Goal: Find specific page/section: Find specific page/section

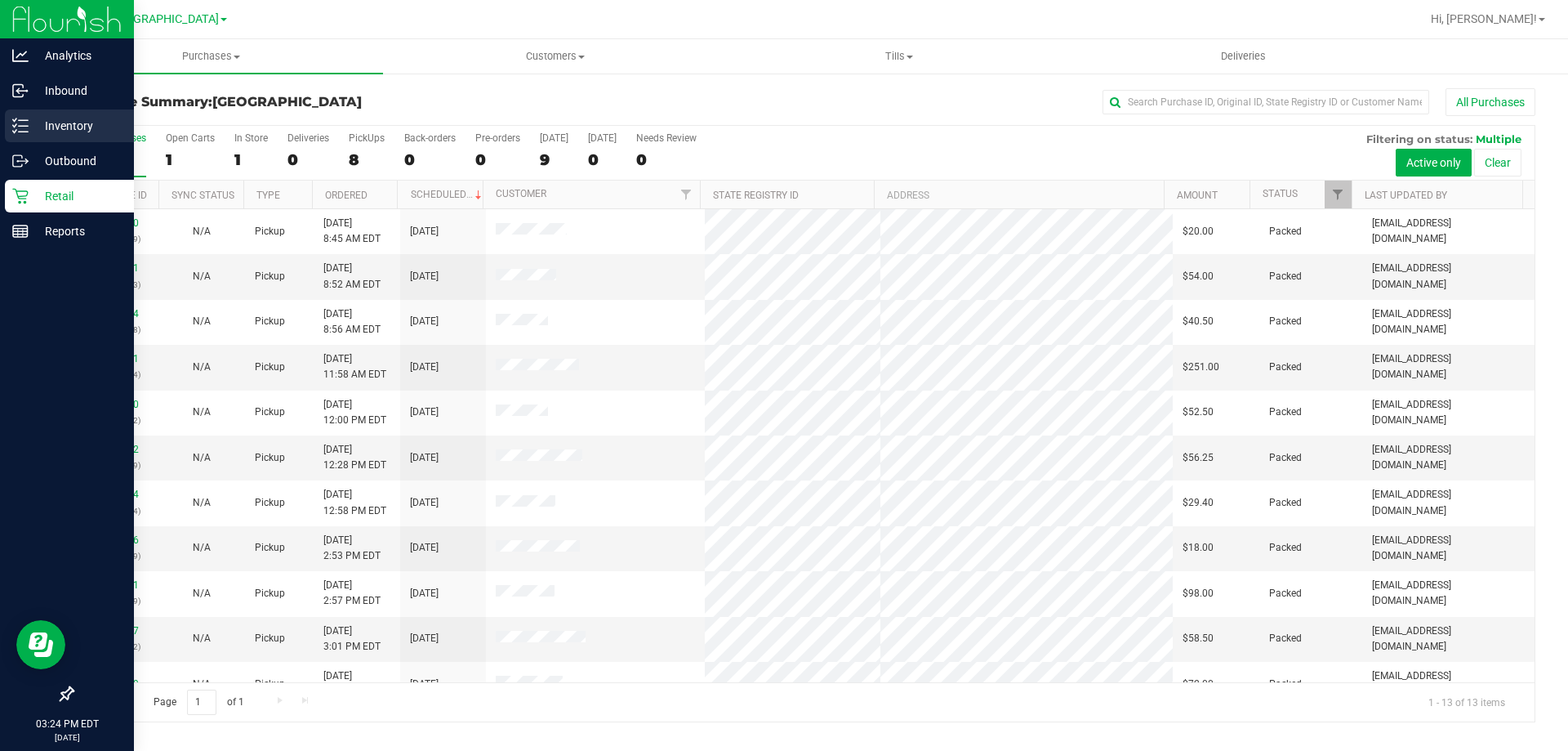
click at [75, 128] on p "Inventory" at bounding box center [77, 125] width 98 height 20
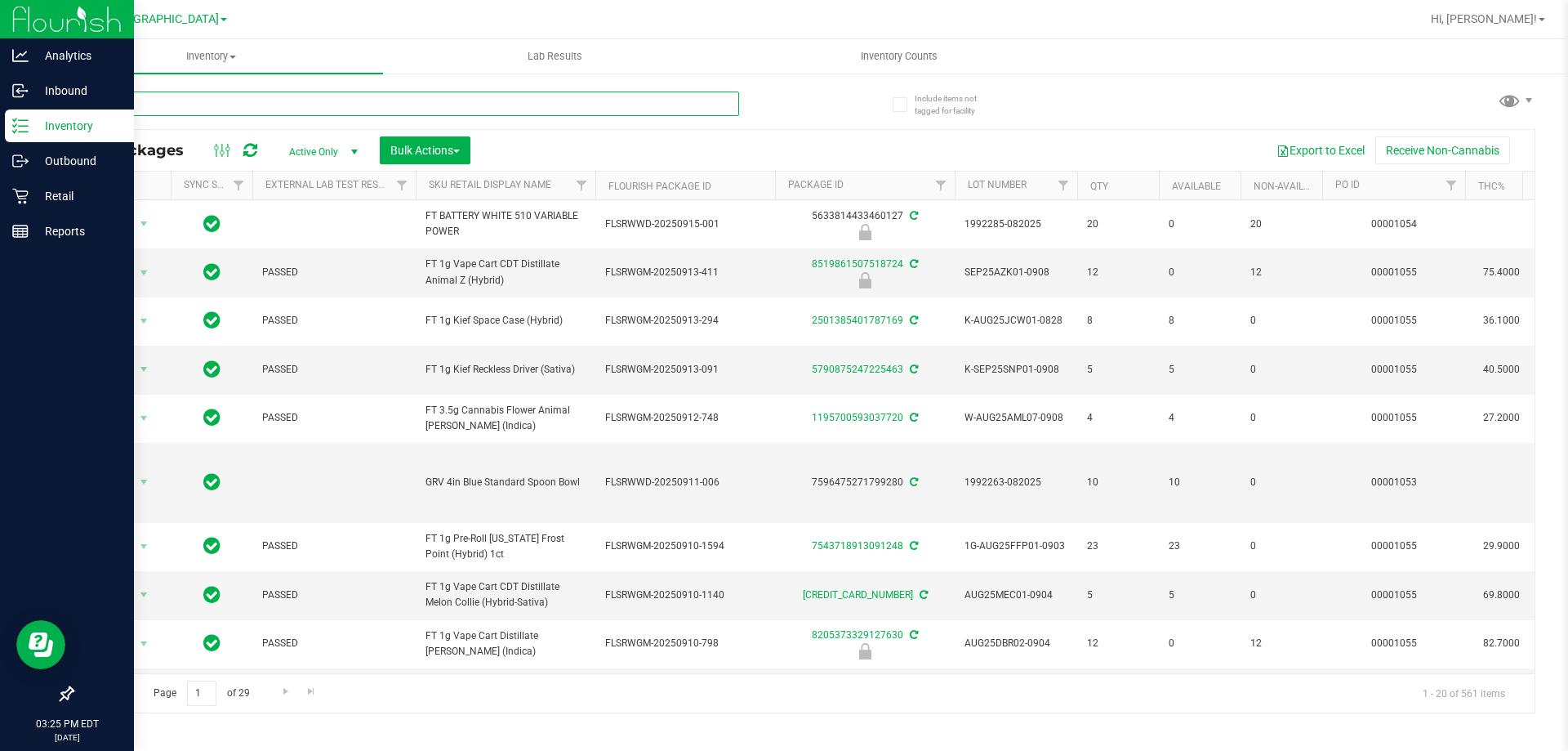
click at [190, 104] on input "text" at bounding box center [405, 104] width 667 height 24
paste input "SN250728DC1-0804"
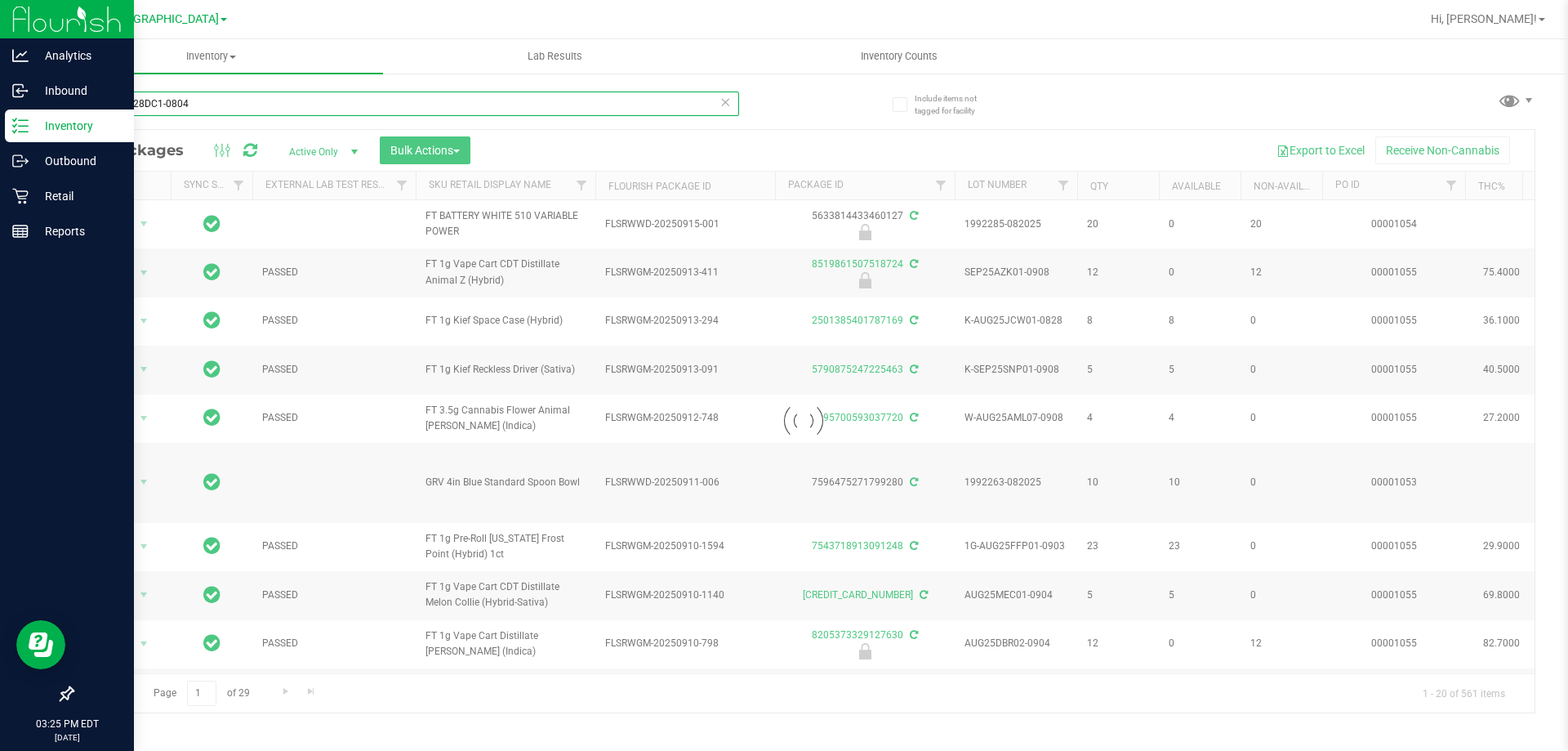
type input "SN250728DC1-0804"
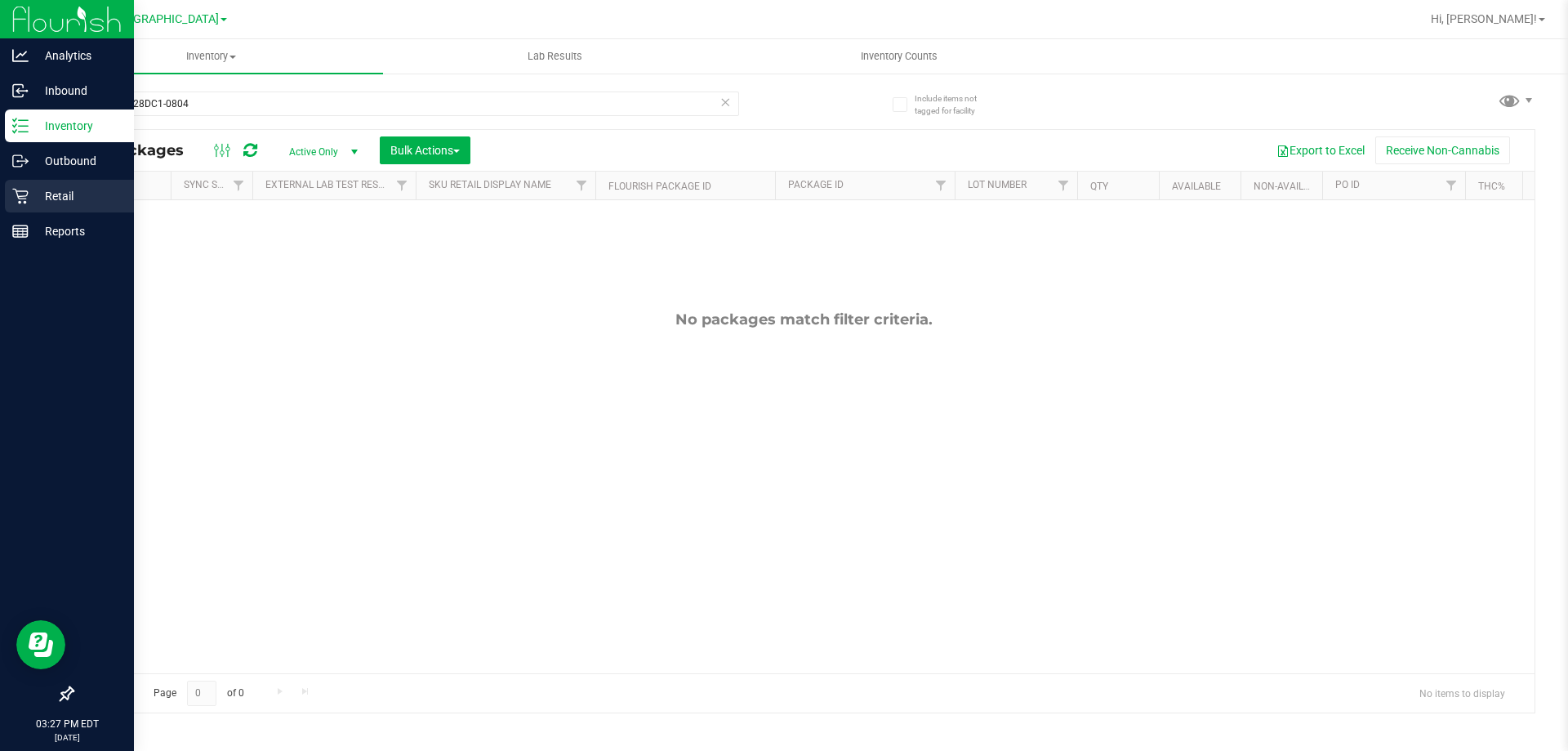
click at [37, 189] on p "Retail" at bounding box center [77, 196] width 98 height 20
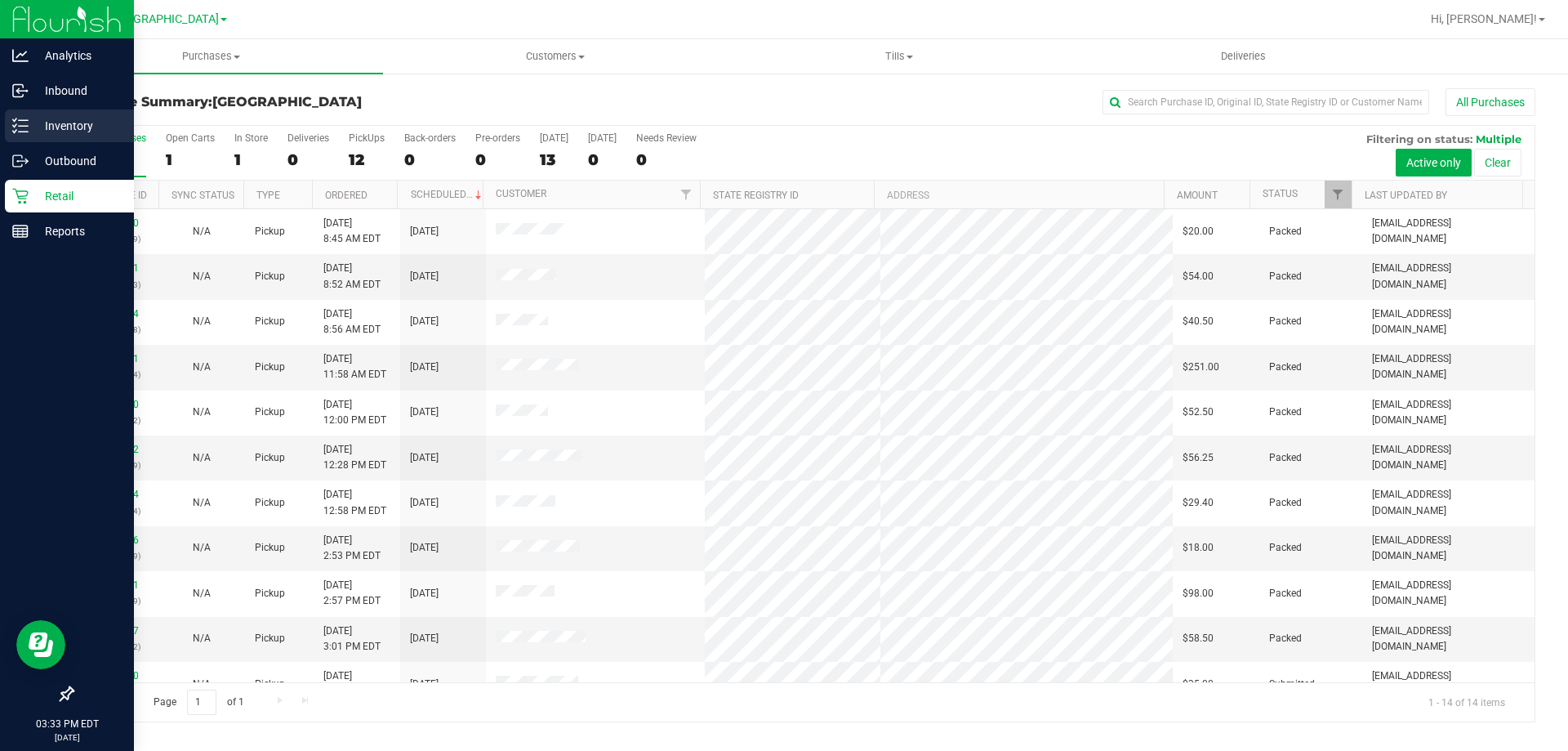
click at [70, 114] on div "Inventory" at bounding box center [70, 126] width 129 height 33
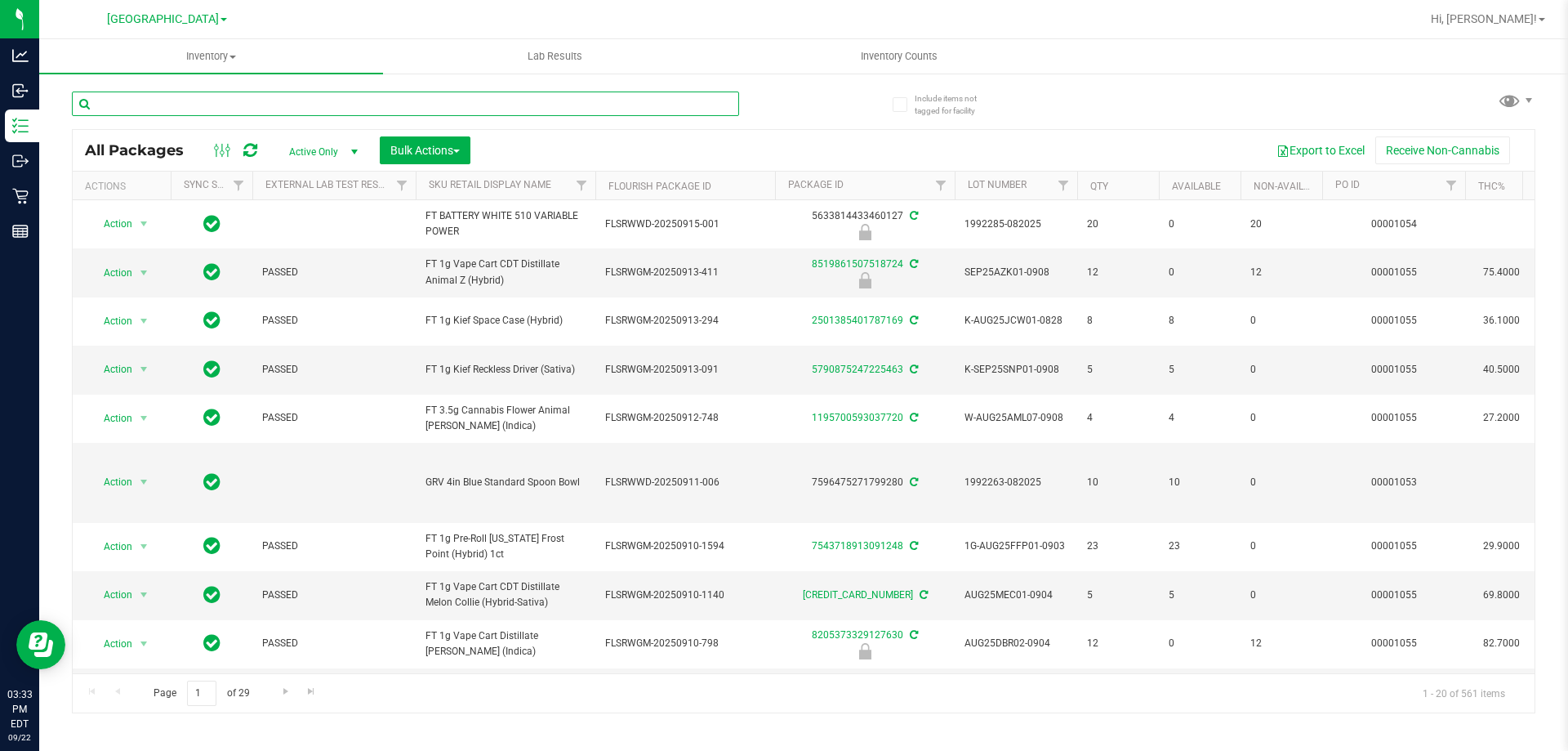
click at [265, 97] on input "text" at bounding box center [405, 104] width 667 height 24
paste input "SN250728DC1-0804"
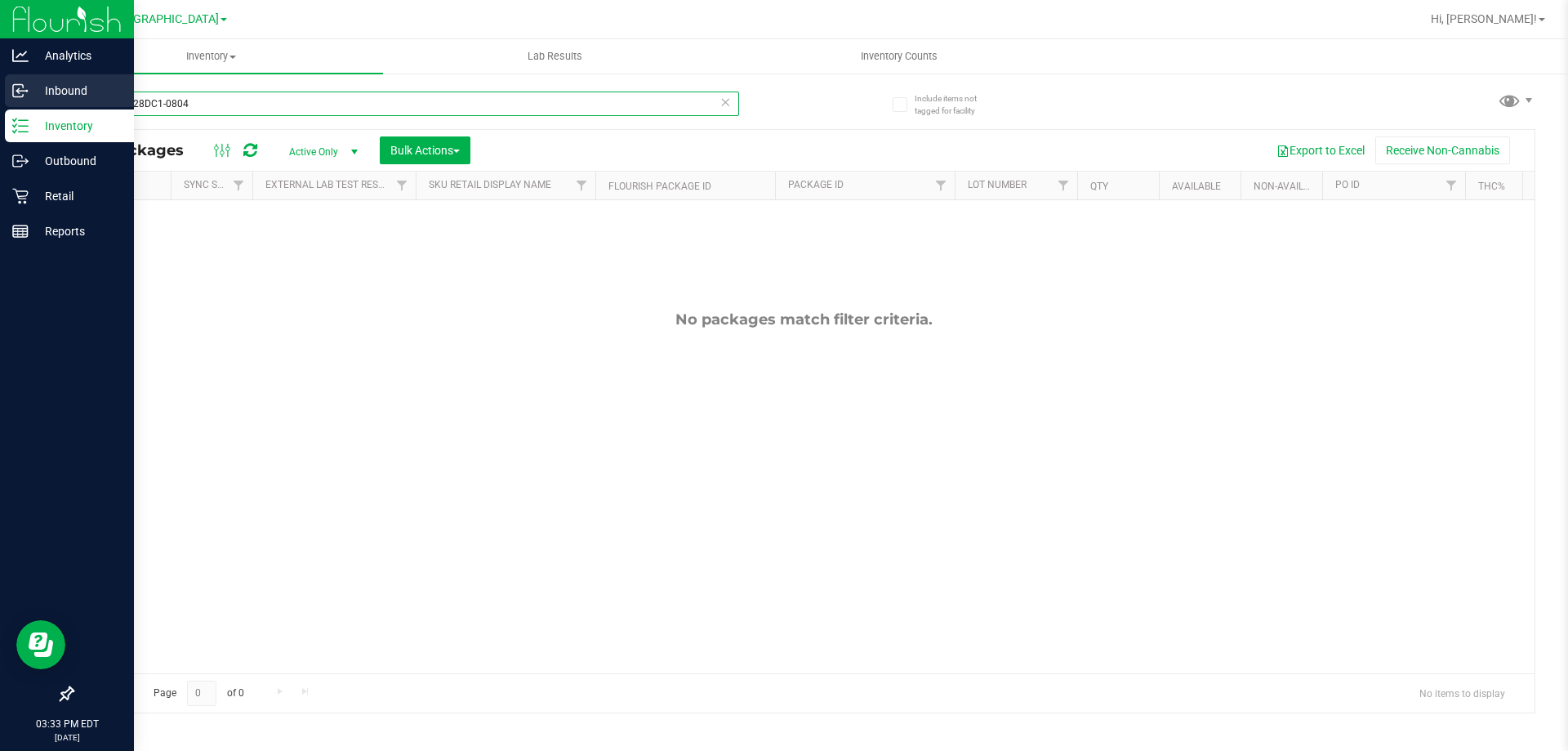
type input "SN250728DC1-0804"
click at [73, 84] on p "Inbound" at bounding box center [77, 91] width 98 height 20
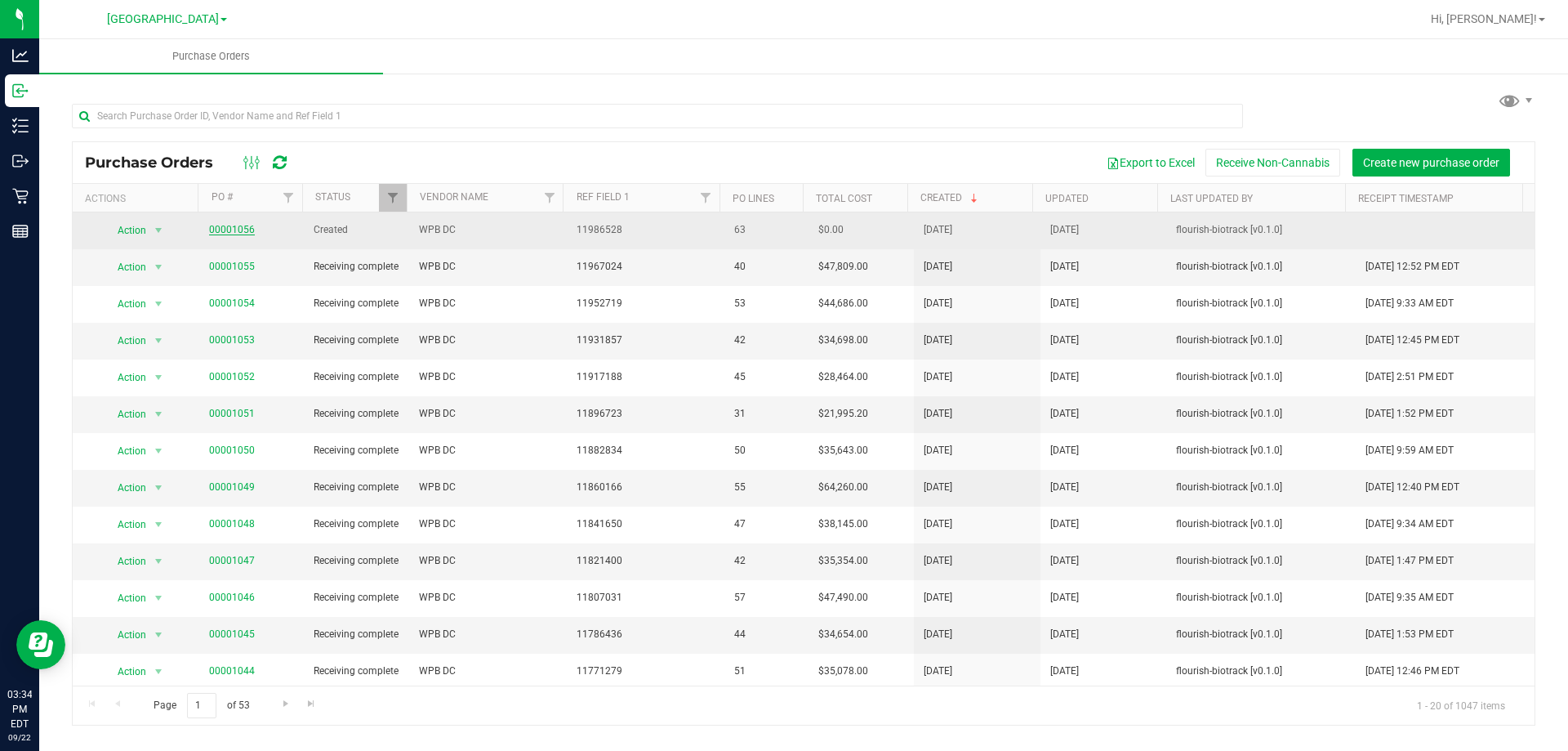
click at [228, 231] on link "00001056" at bounding box center [231, 229] width 46 height 11
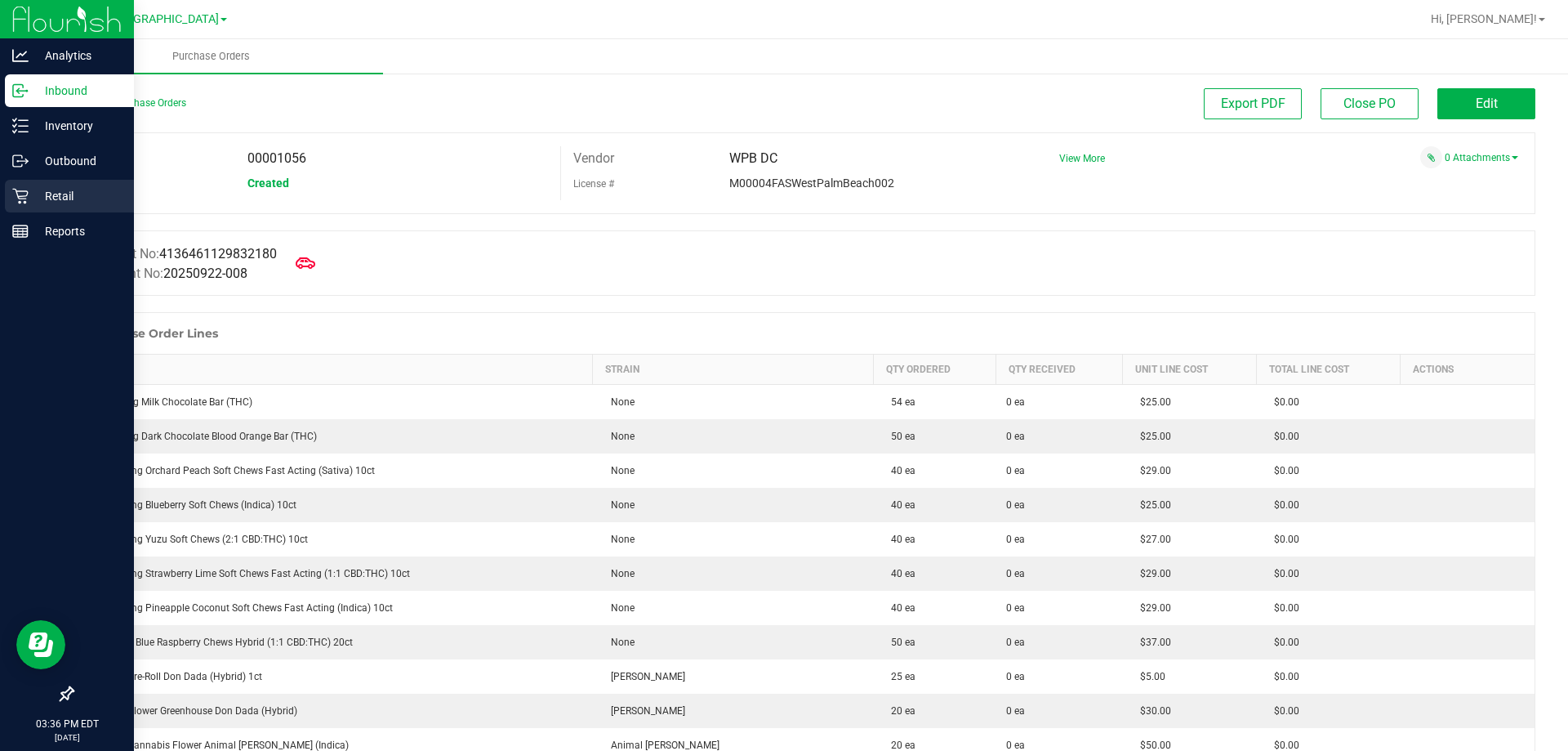
click at [48, 200] on p "Retail" at bounding box center [77, 196] width 98 height 20
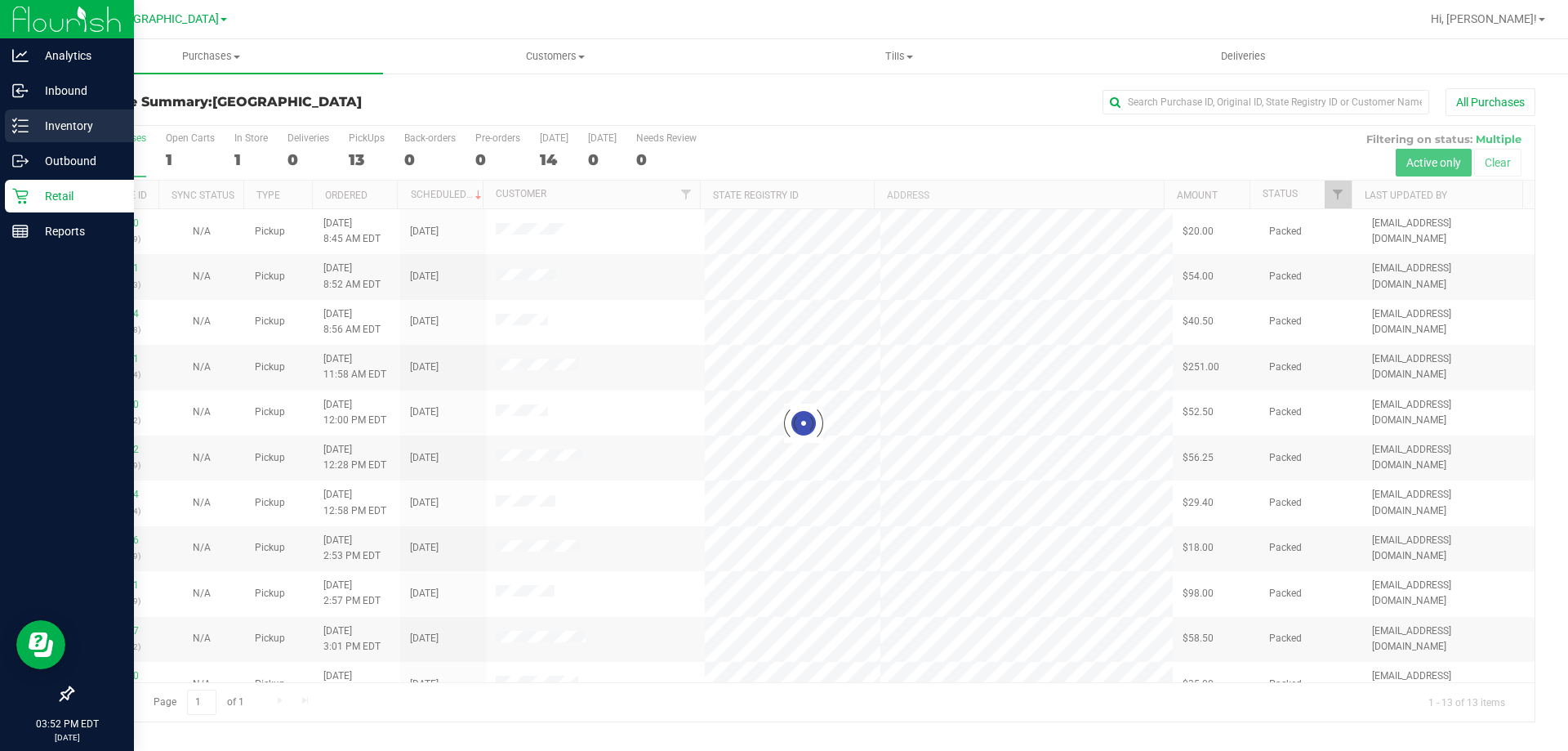
click at [38, 121] on p "Inventory" at bounding box center [77, 125] width 98 height 20
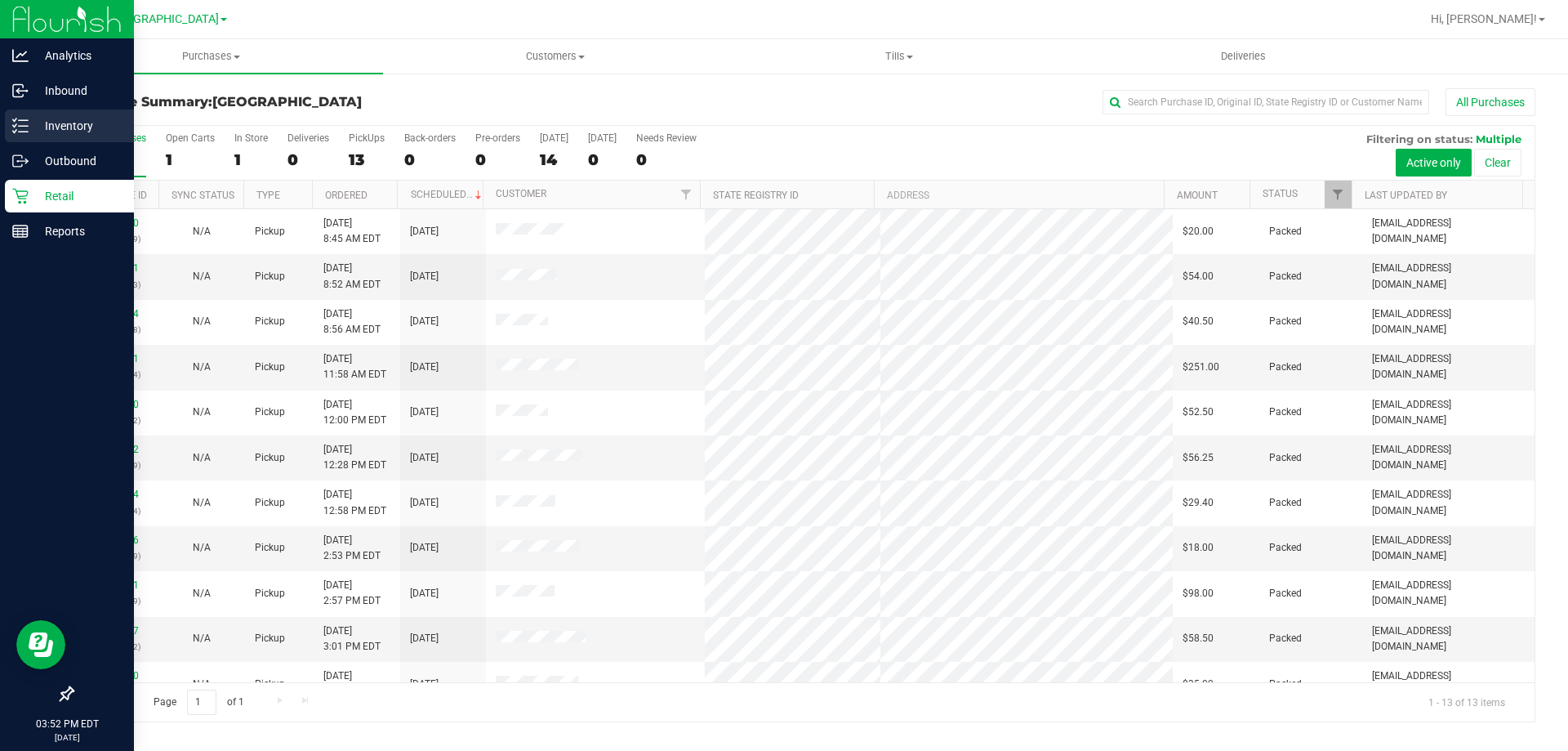
click at [75, 117] on p "Inventory" at bounding box center [77, 125] width 98 height 20
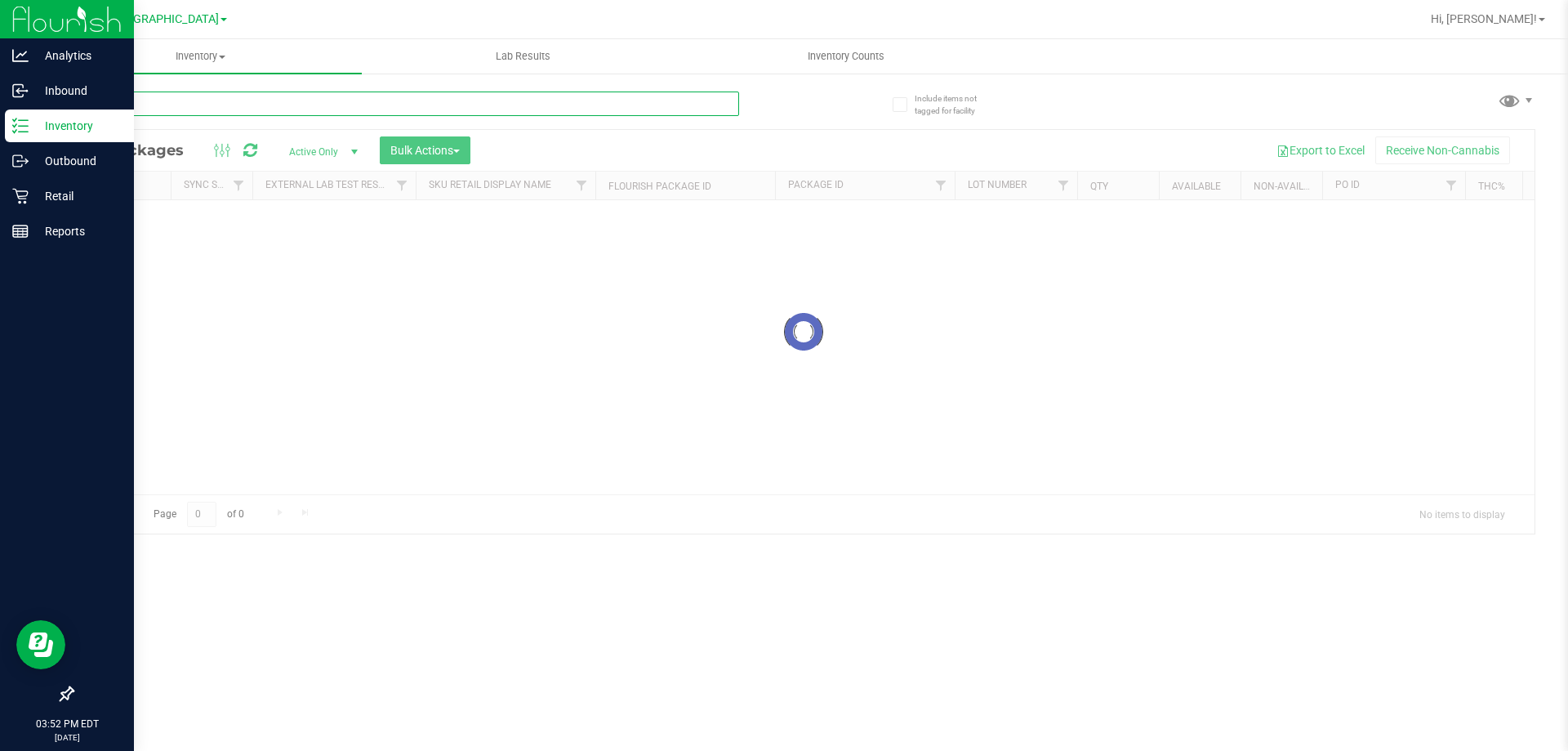
click at [164, 101] on input "text" at bounding box center [405, 104] width 667 height 24
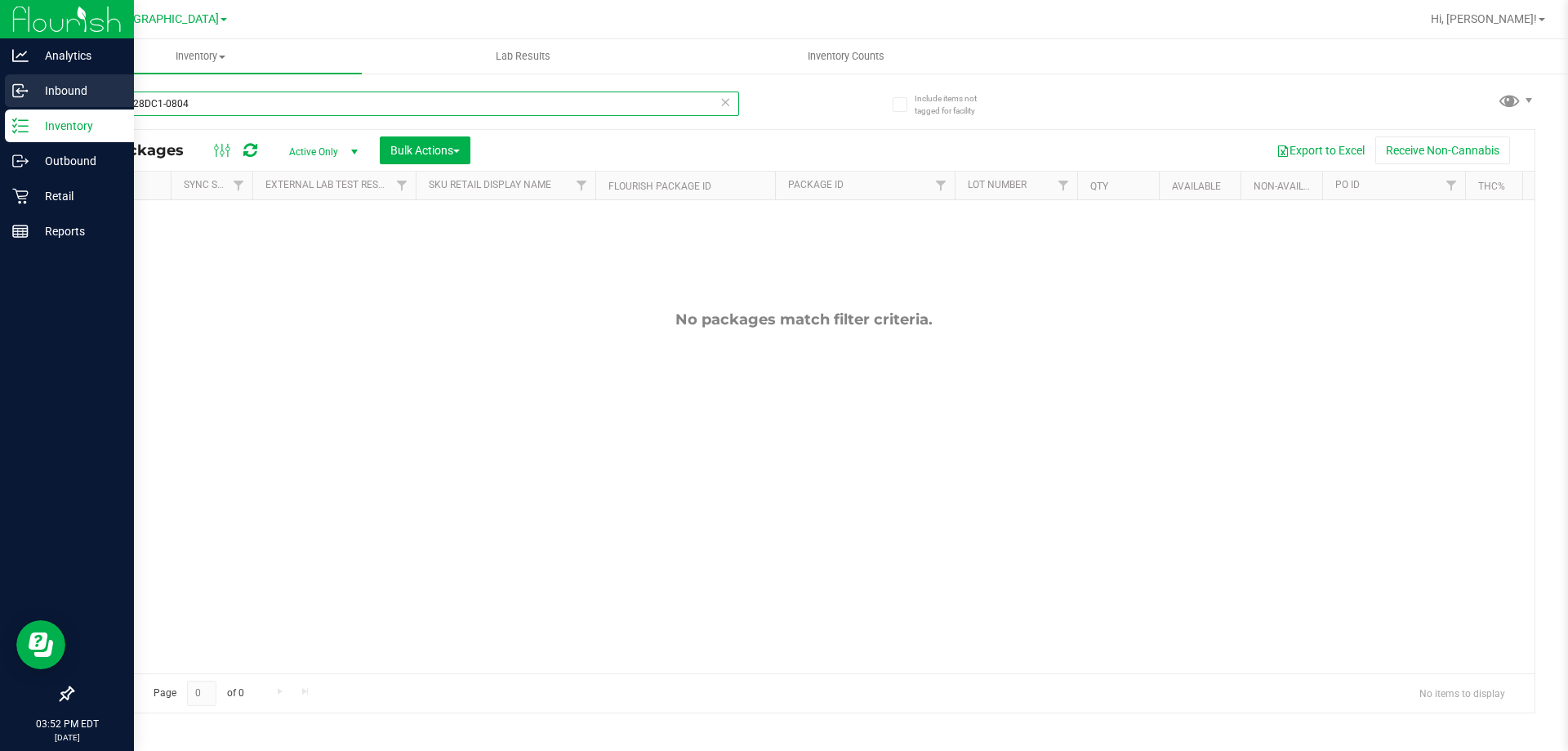
drag, startPoint x: 333, startPoint y: 102, endPoint x: 0, endPoint y: 78, distance: 333.9
click at [0, 78] on div "Analytics Inbound Inventory Outbound Retail Reports 03:52 PM EDT [DATE] 09/22 […" at bounding box center [784, 375] width 1568 height 751
paste input "text"
type input "SN250728DC1-0804"
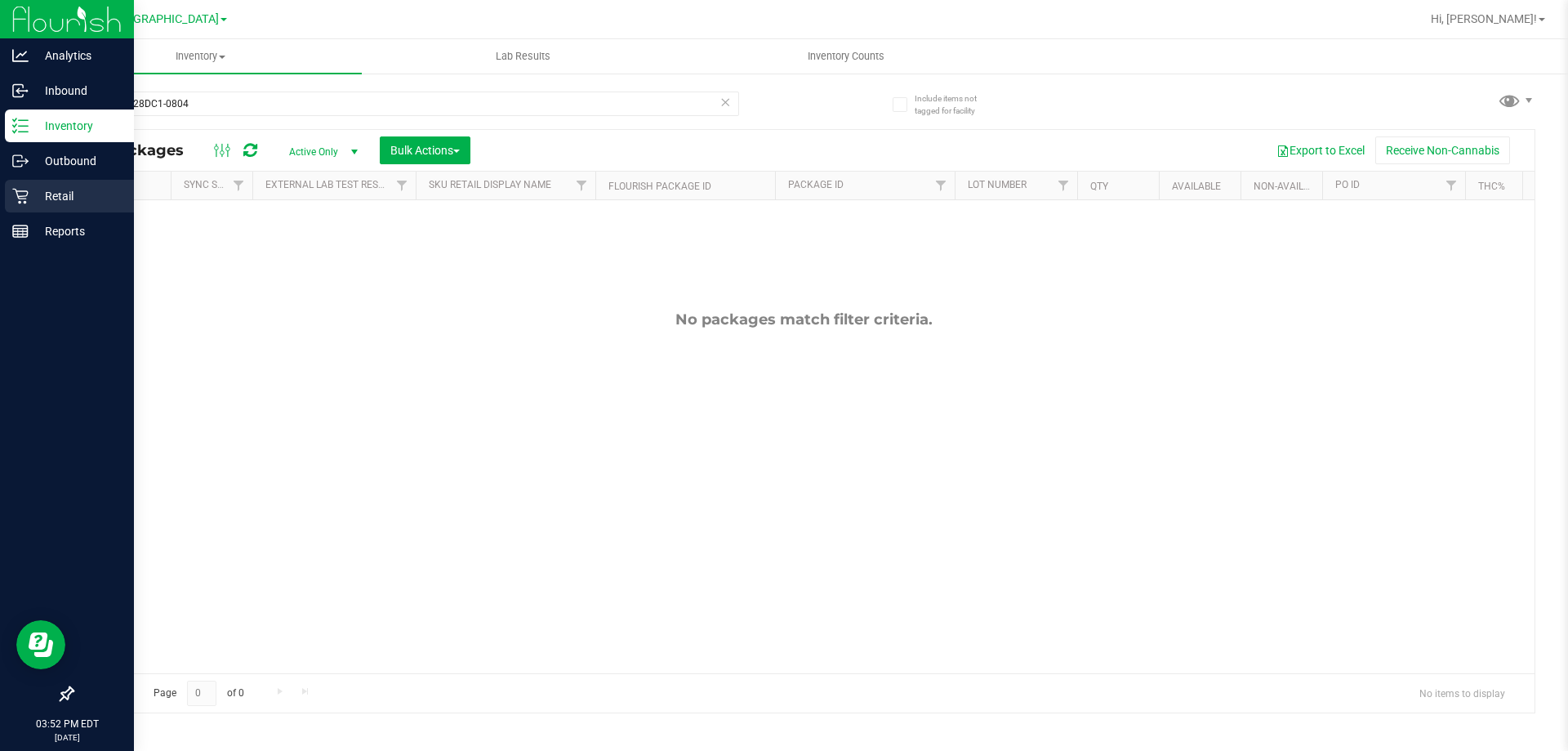
click at [38, 202] on p "Retail" at bounding box center [77, 196] width 98 height 20
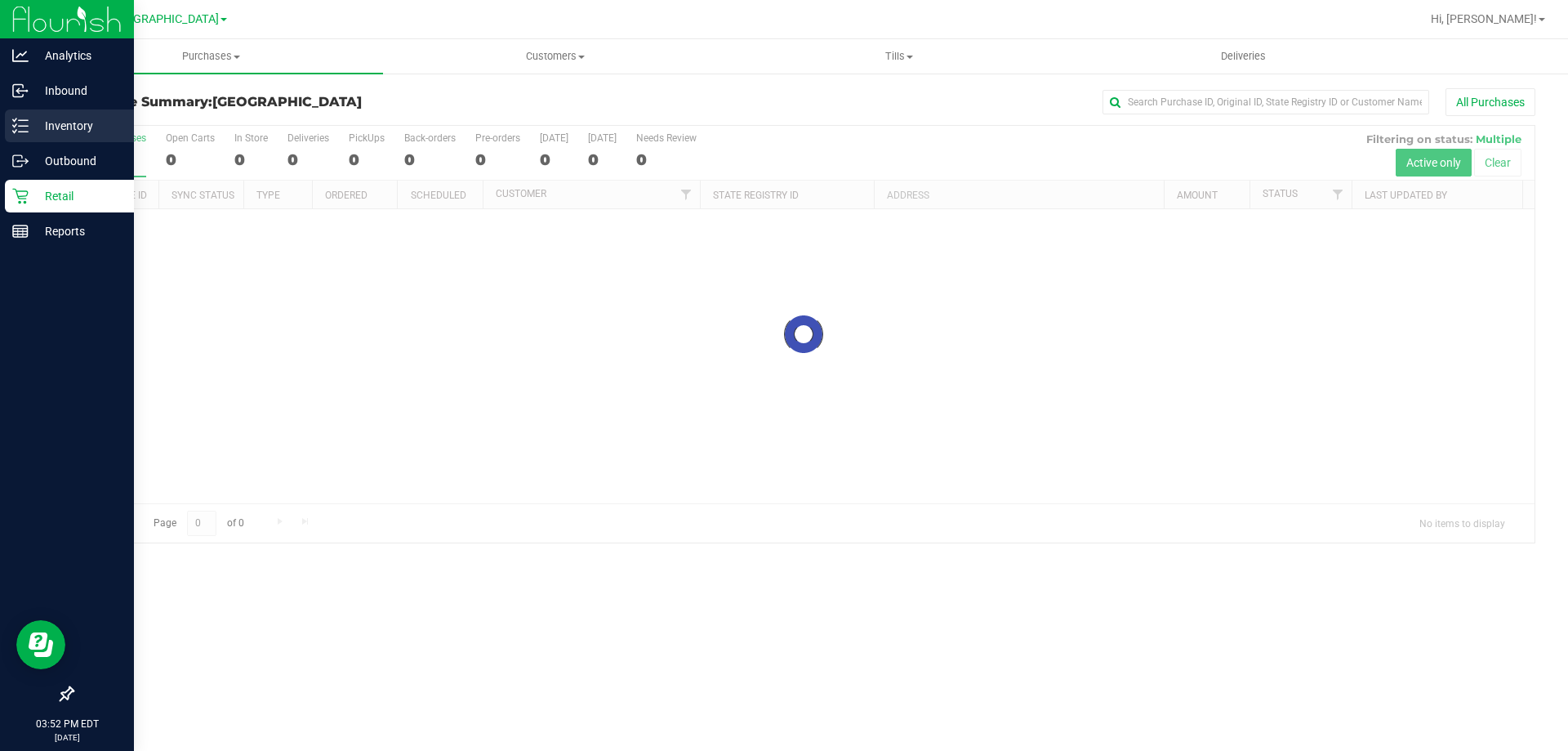
click at [38, 121] on p "Inventory" at bounding box center [77, 125] width 98 height 20
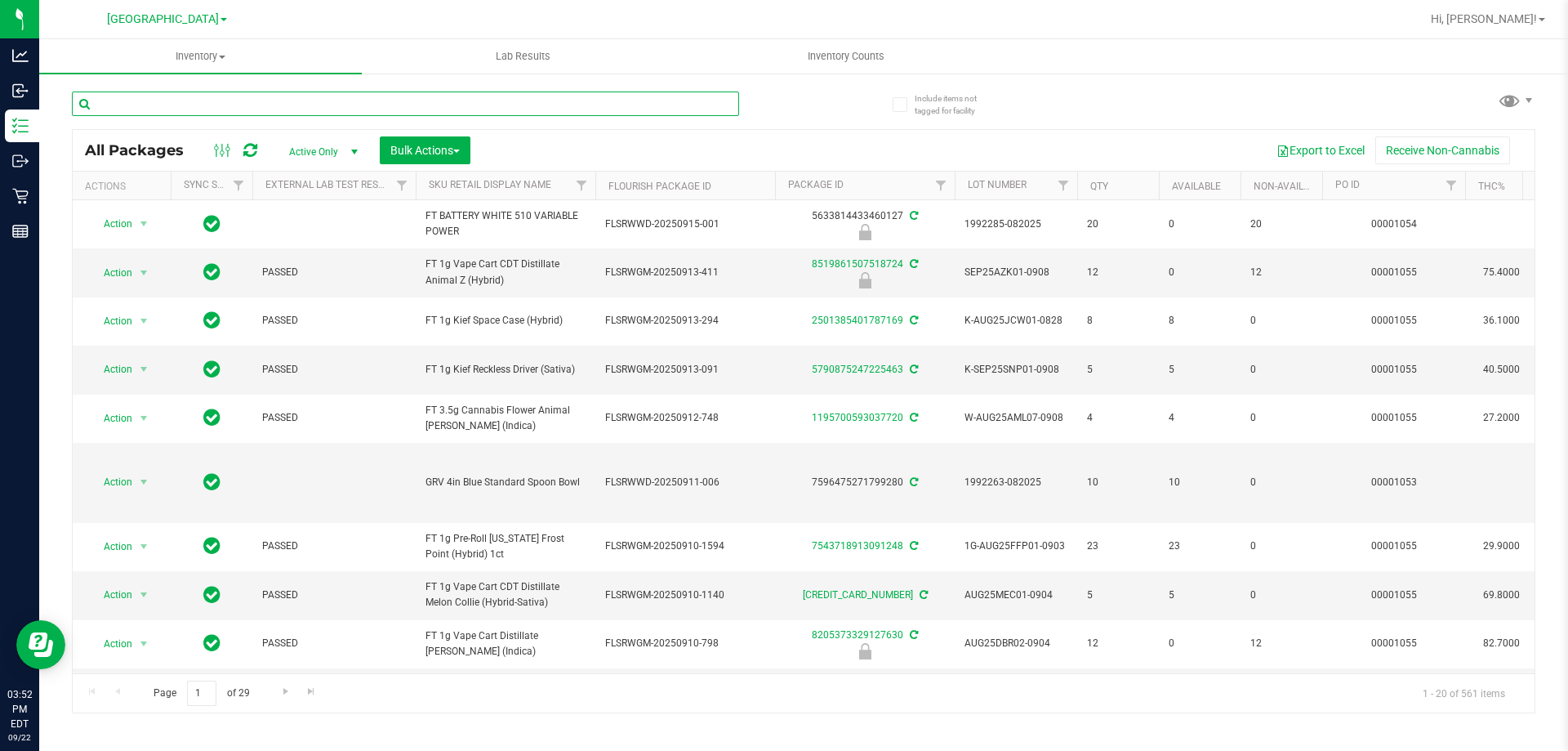
click at [185, 98] on input "text" at bounding box center [405, 104] width 667 height 24
paste input "SN250728DC1-0804"
type input "SN250728DC1-0804"
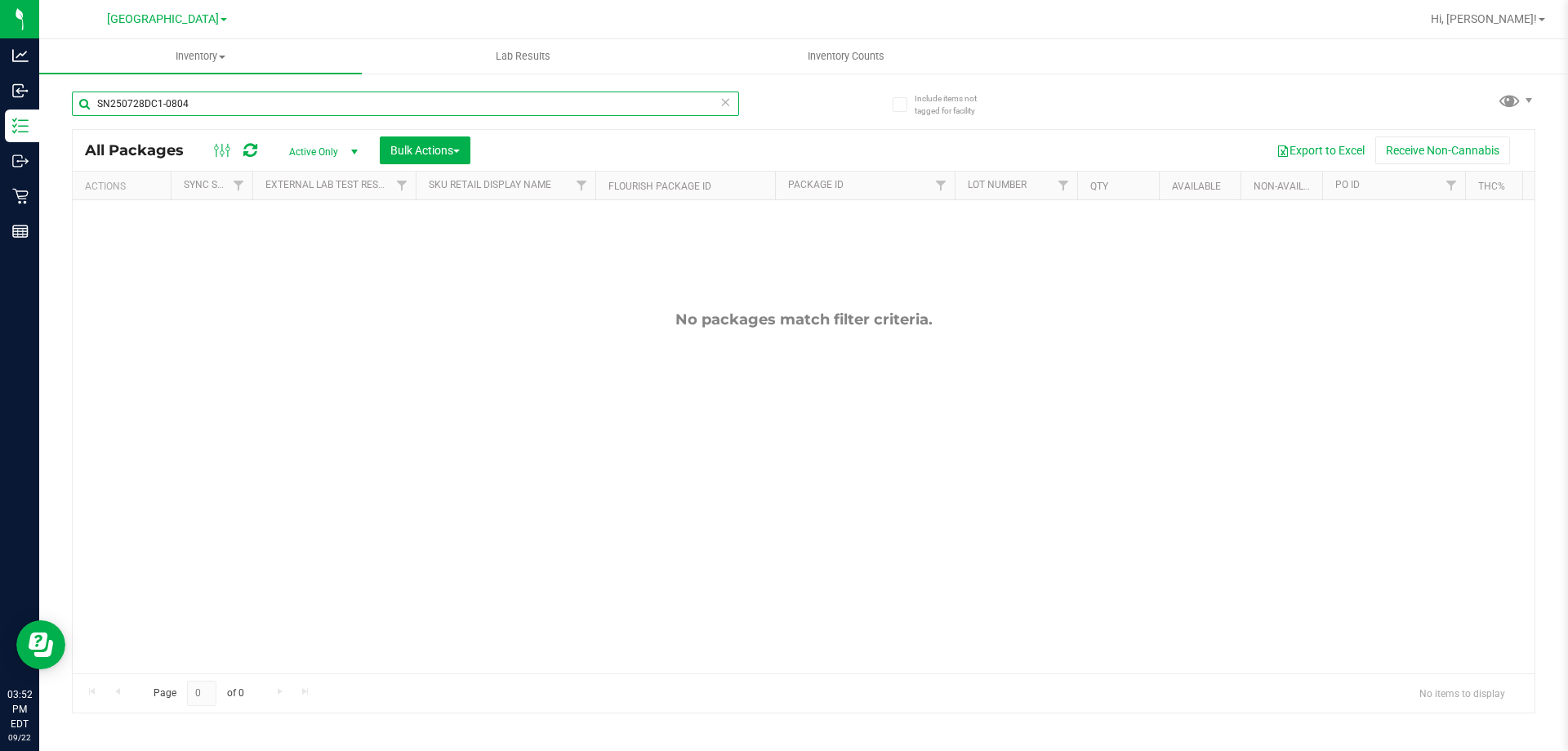
drag, startPoint x: 214, startPoint y: 107, endPoint x: 0, endPoint y: -99, distance: 297.0
click at [0, 0] on html "Analytics Inbound Inventory Outbound Retail Reports 03:52 PM EDT [DATE] 09/22 […" at bounding box center [784, 375] width 1568 height 751
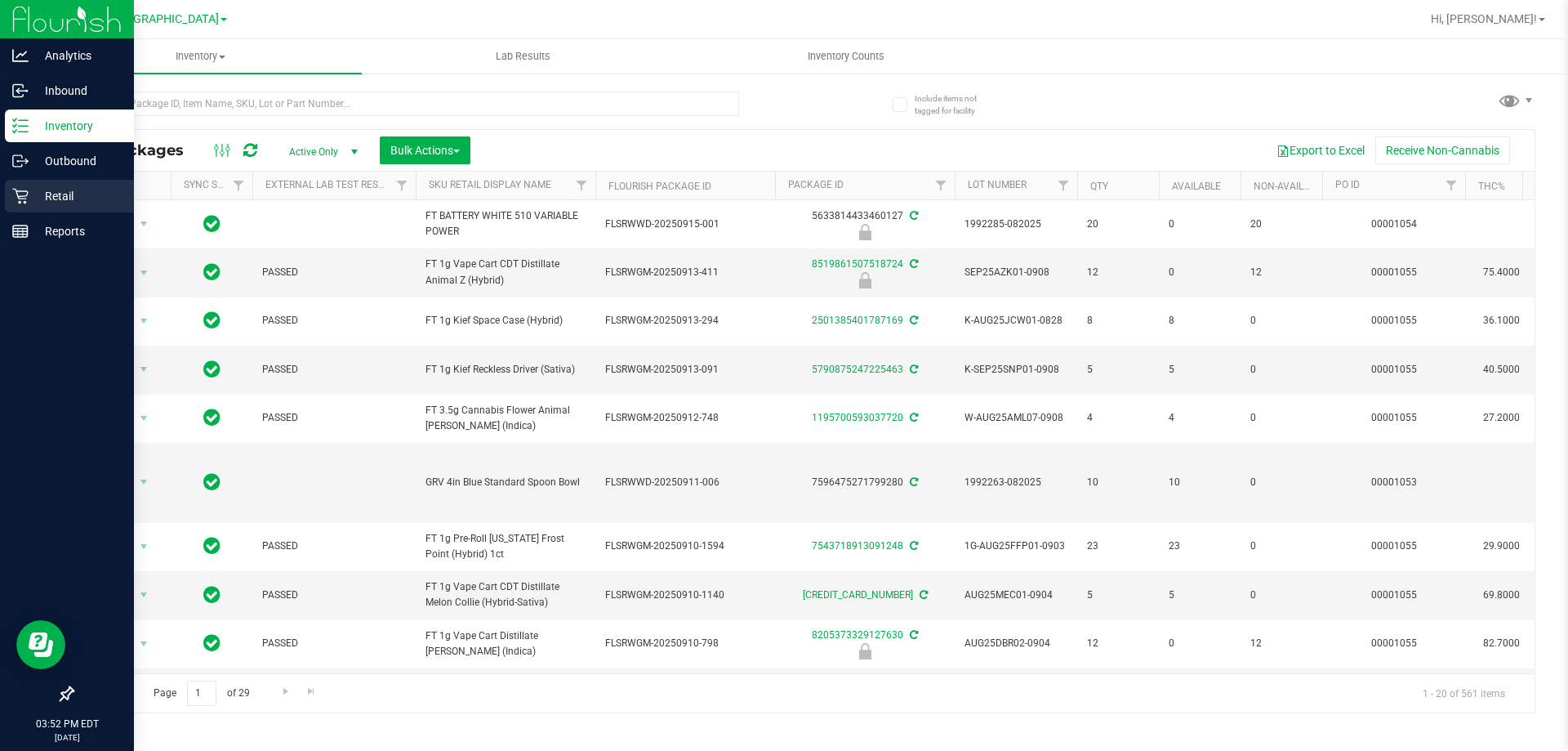
click at [42, 190] on p "Retail" at bounding box center [77, 196] width 98 height 20
